Goal: Task Accomplishment & Management: Use online tool/utility

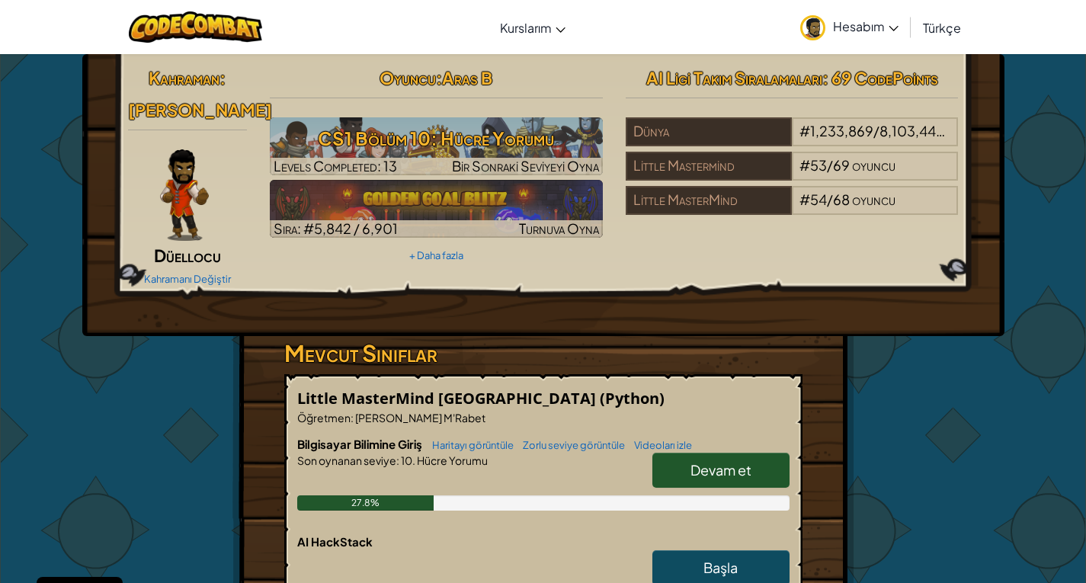
click at [717, 460] on link "Devam et" at bounding box center [721, 470] width 137 height 35
select select "tr"
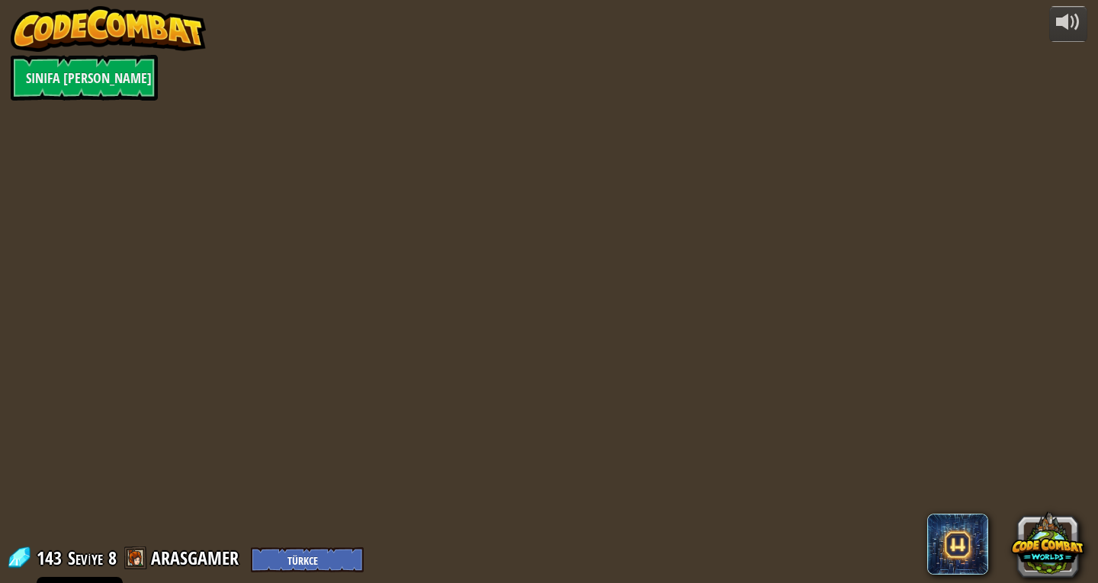
select select "tr"
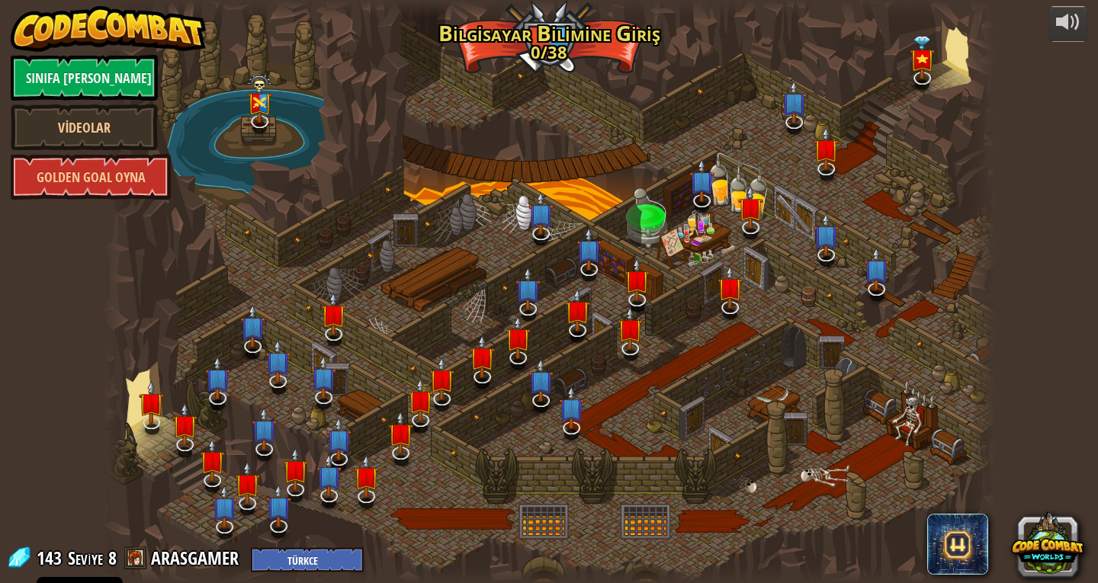
select select "tr"
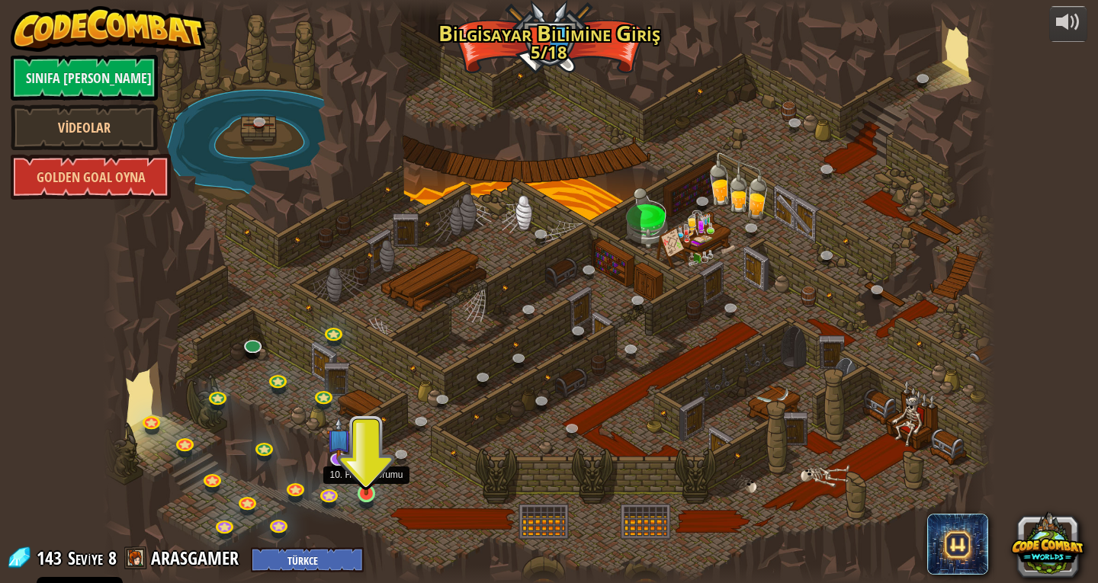
click at [373, 486] on img at bounding box center [366, 470] width 23 height 52
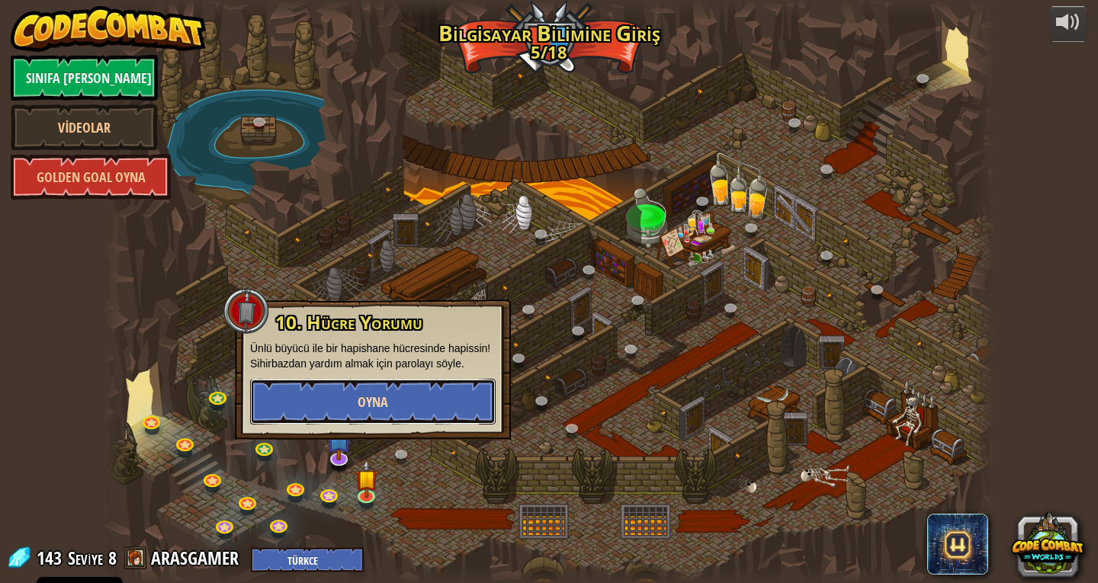
click at [442, 408] on button "Oyna" at bounding box center [372, 402] width 245 height 46
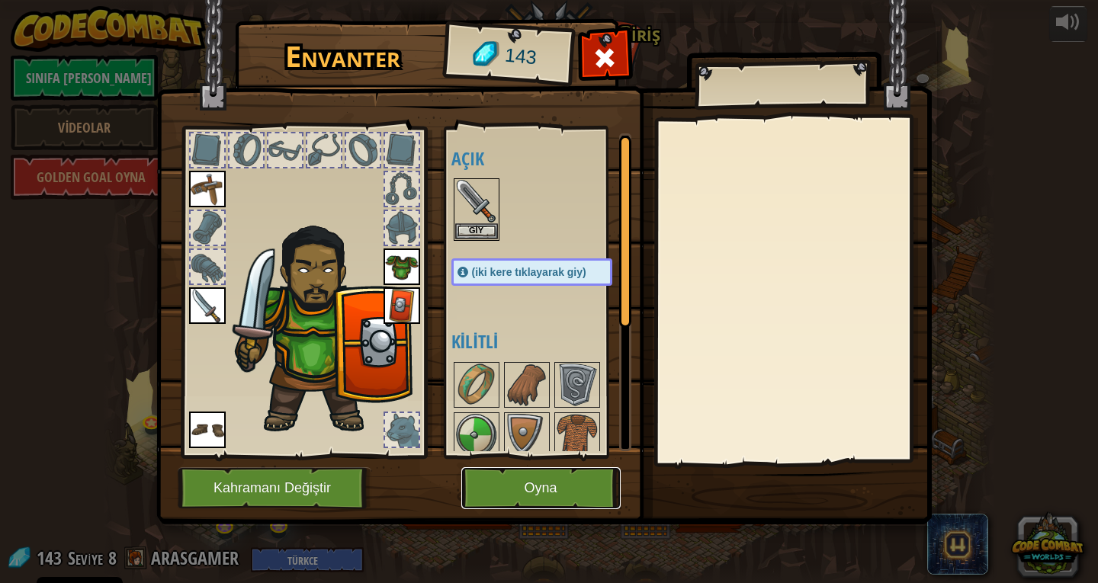
click at [476, 472] on button "Oyna" at bounding box center [540, 488] width 159 height 42
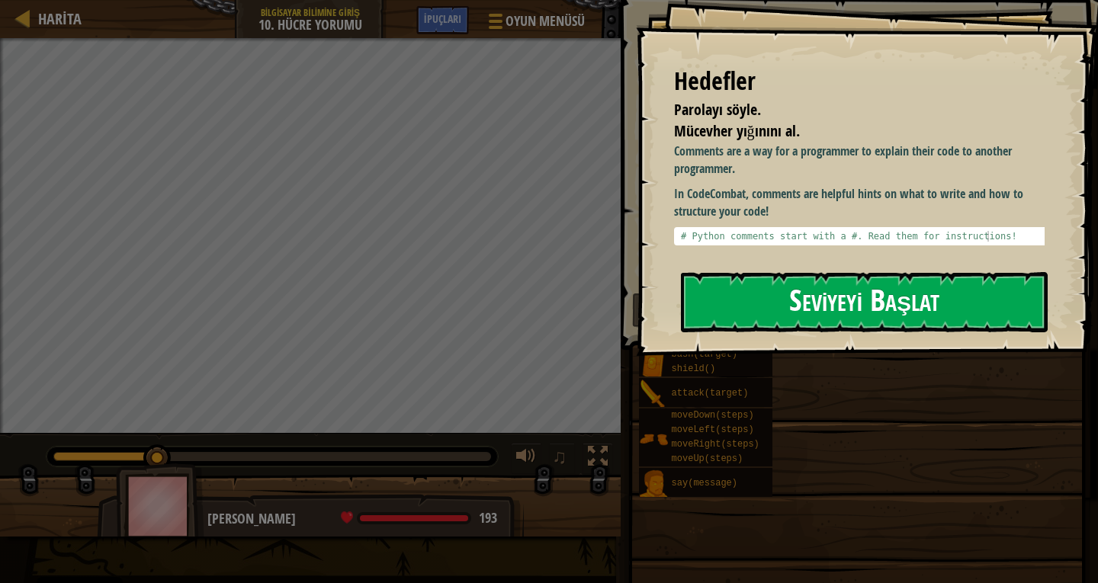
click at [825, 301] on button "Seviyeyi Başlat" at bounding box center [864, 302] width 367 height 60
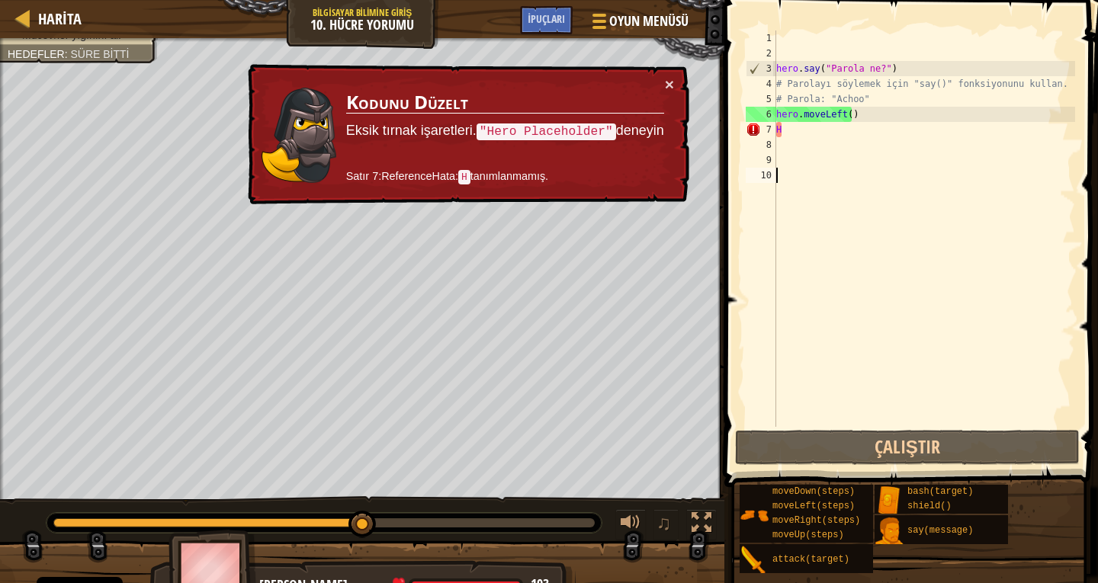
click at [788, 136] on div "hero . say ( "Parola ne?" ) # Parolayı söylemek için "say()" fonksiyonunu kulla…" at bounding box center [924, 243] width 302 height 427
type textarea "H"
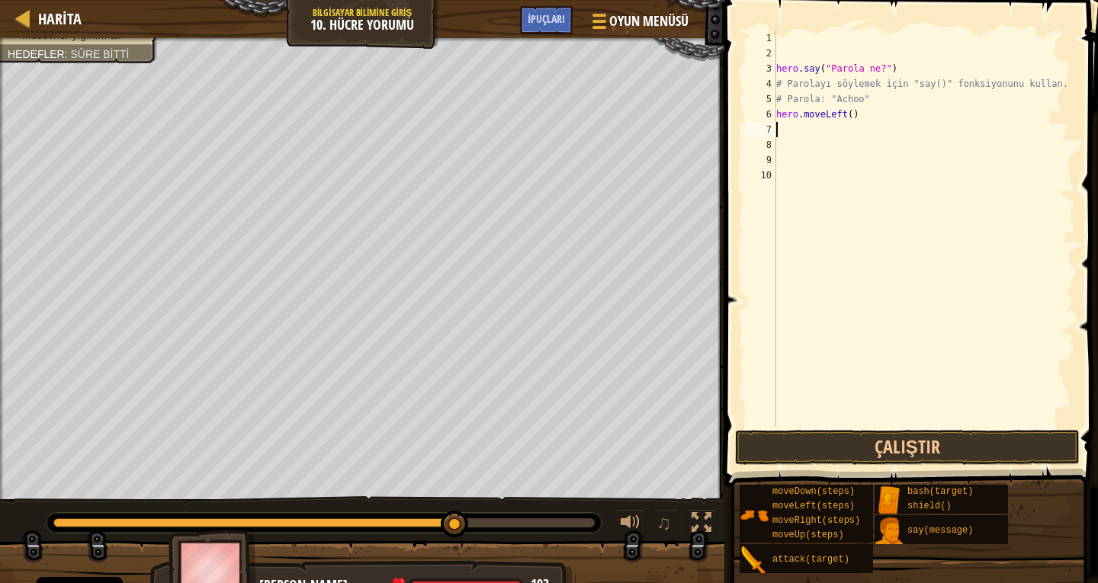
scroll to position [7, 0]
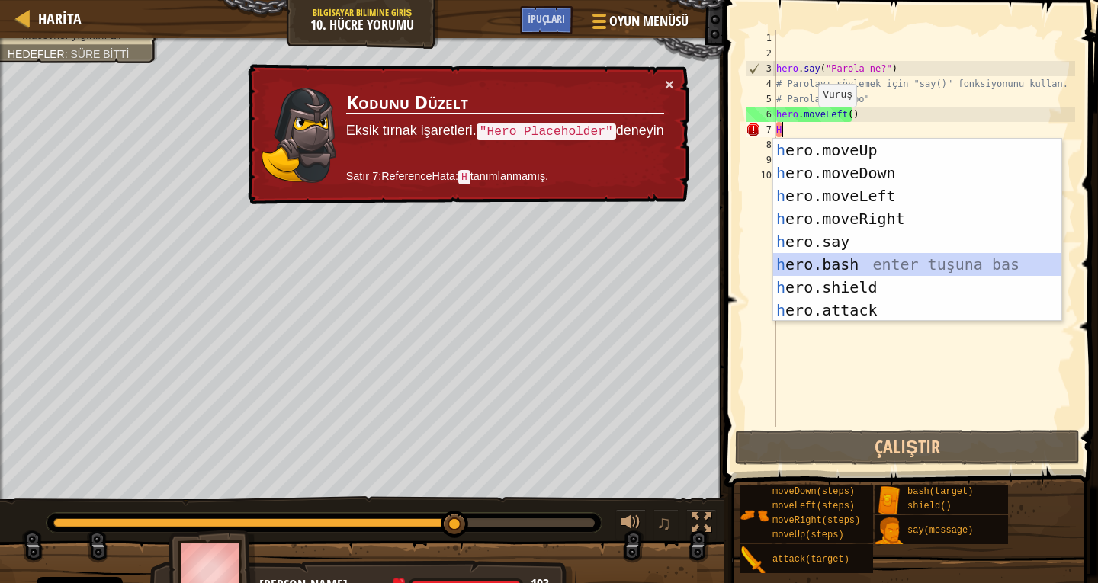
click at [832, 270] on div "h ero.moveUp enter tuşuna bas h ero.moveDown enter tuşuna bas h ero.moveLeft en…" at bounding box center [917, 253] width 288 height 229
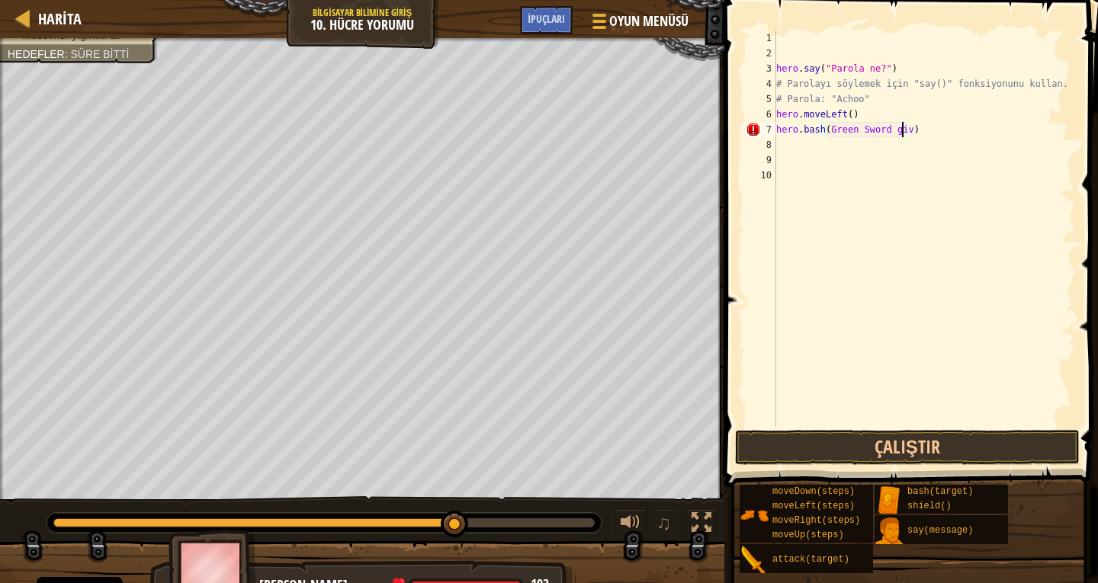
scroll to position [7, 11]
click at [962, 450] on button "Çalıştır" at bounding box center [907, 447] width 345 height 35
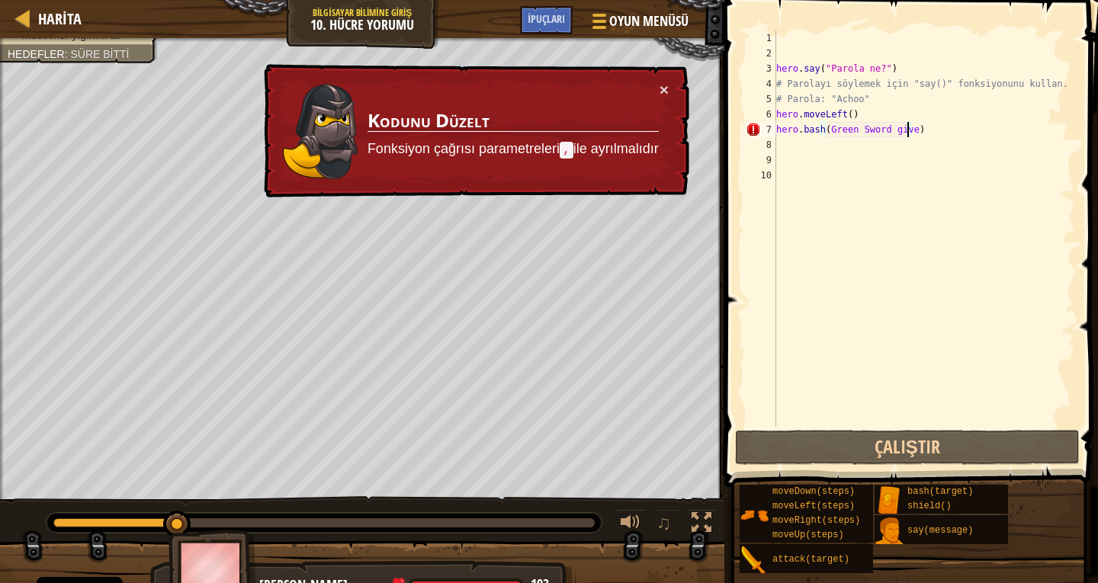
click at [932, 128] on div "hero . say ( "Parola ne?" ) # Parolayı söylemek için "say()" fonksiyonunu kulla…" at bounding box center [924, 243] width 302 height 427
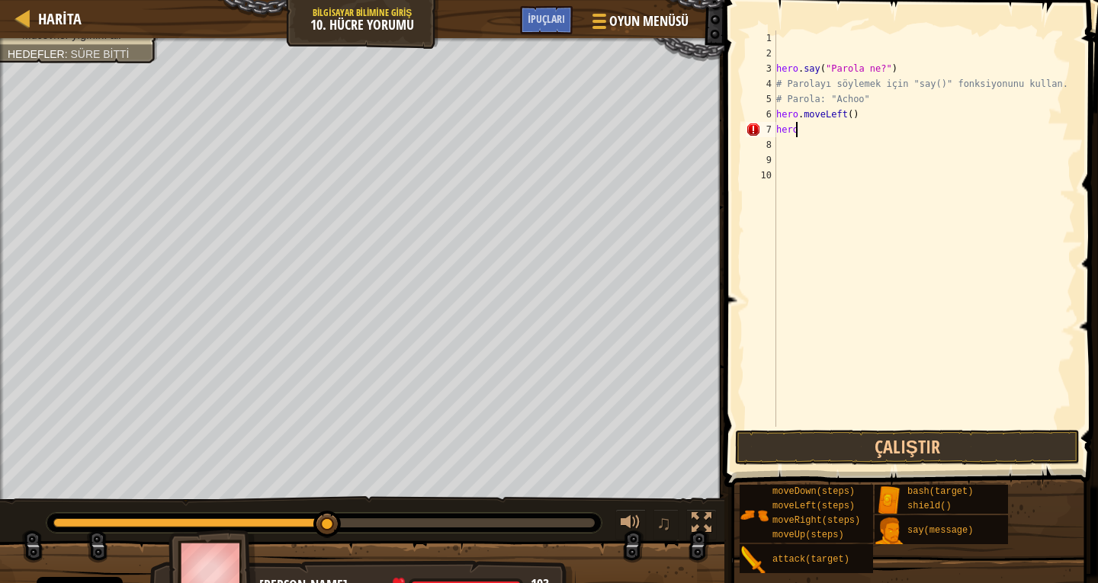
scroll to position [7, 0]
type textarea "h"
